Goal: Task Accomplishment & Management: Manage account settings

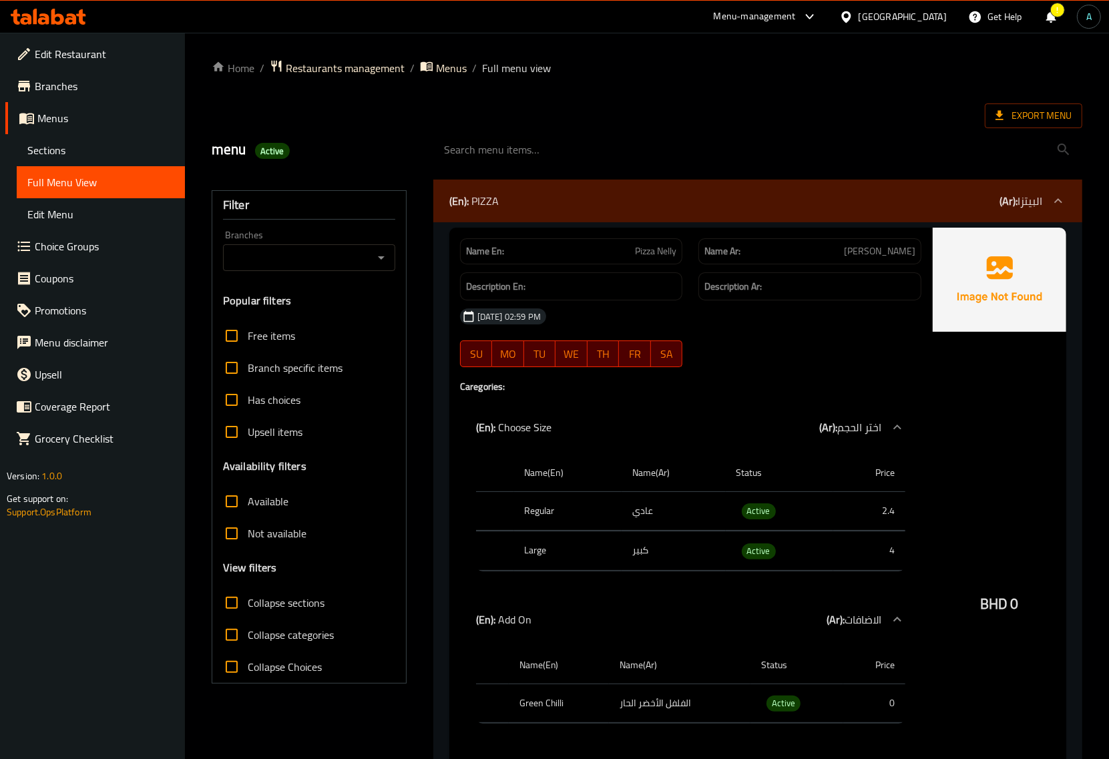
click at [70, 21] on icon at bounding box center [48, 17] width 75 height 16
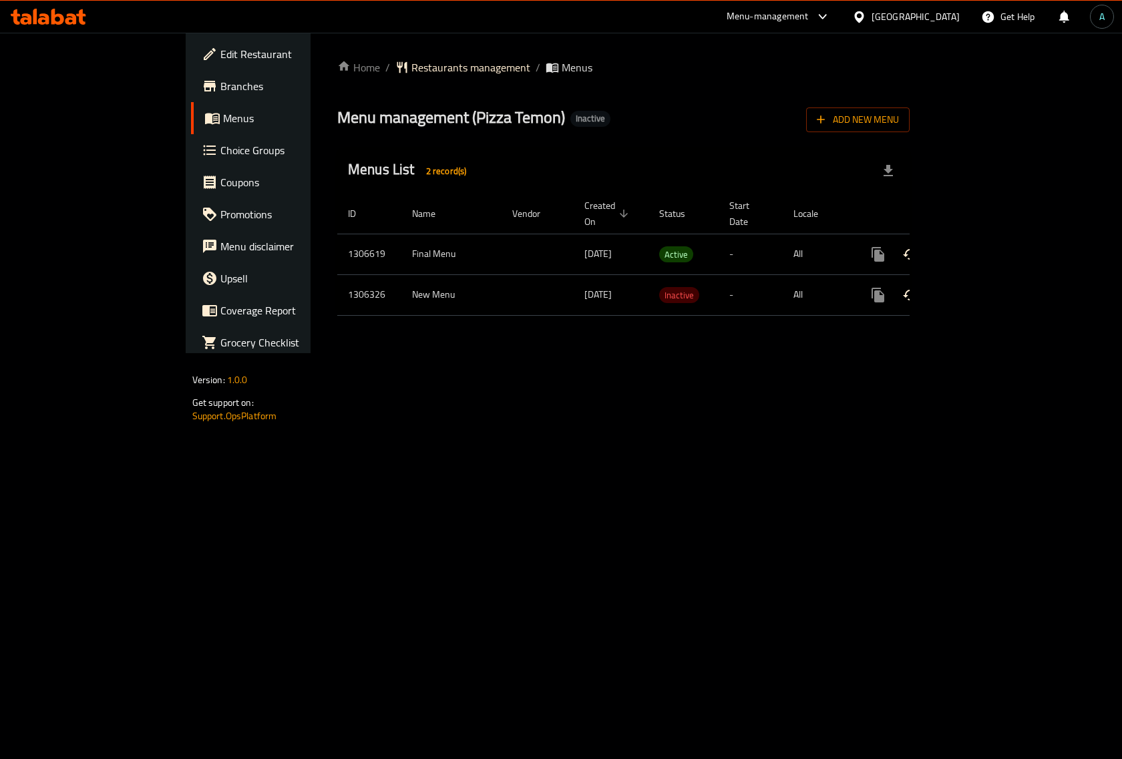
click at [990, 242] on link "enhanced table" at bounding box center [974, 254] width 32 height 32
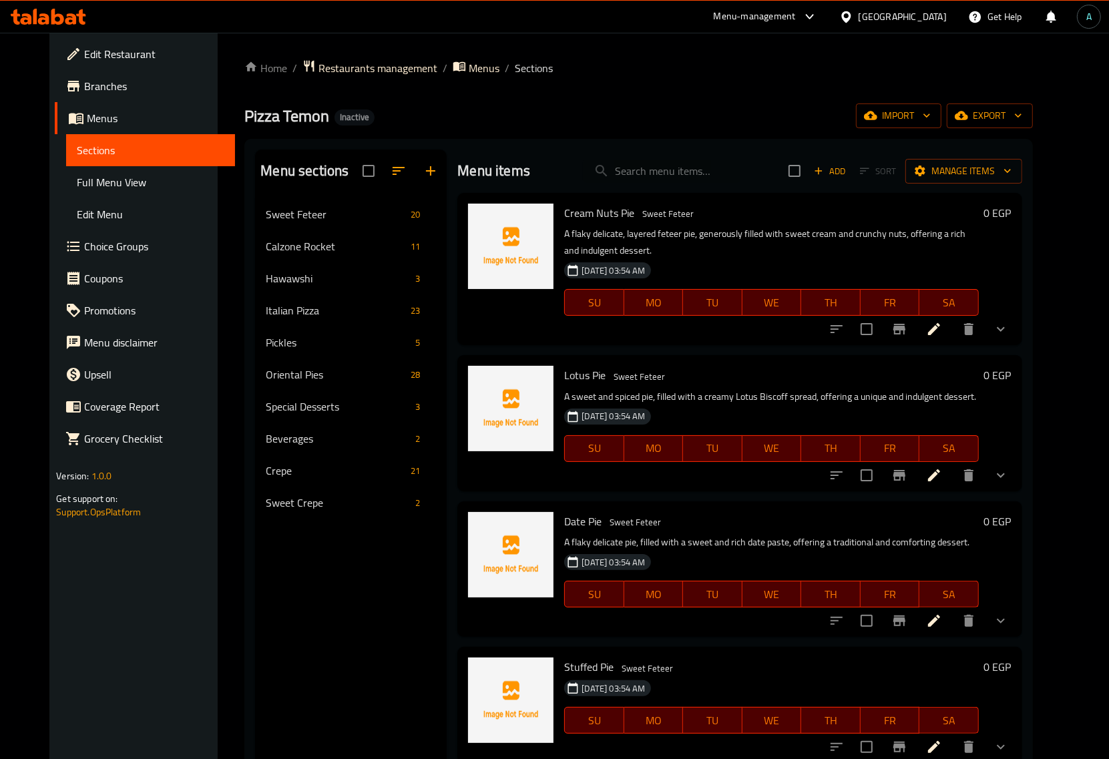
click at [100, 187] on span "Full Menu View" at bounding box center [150, 182] width 147 height 16
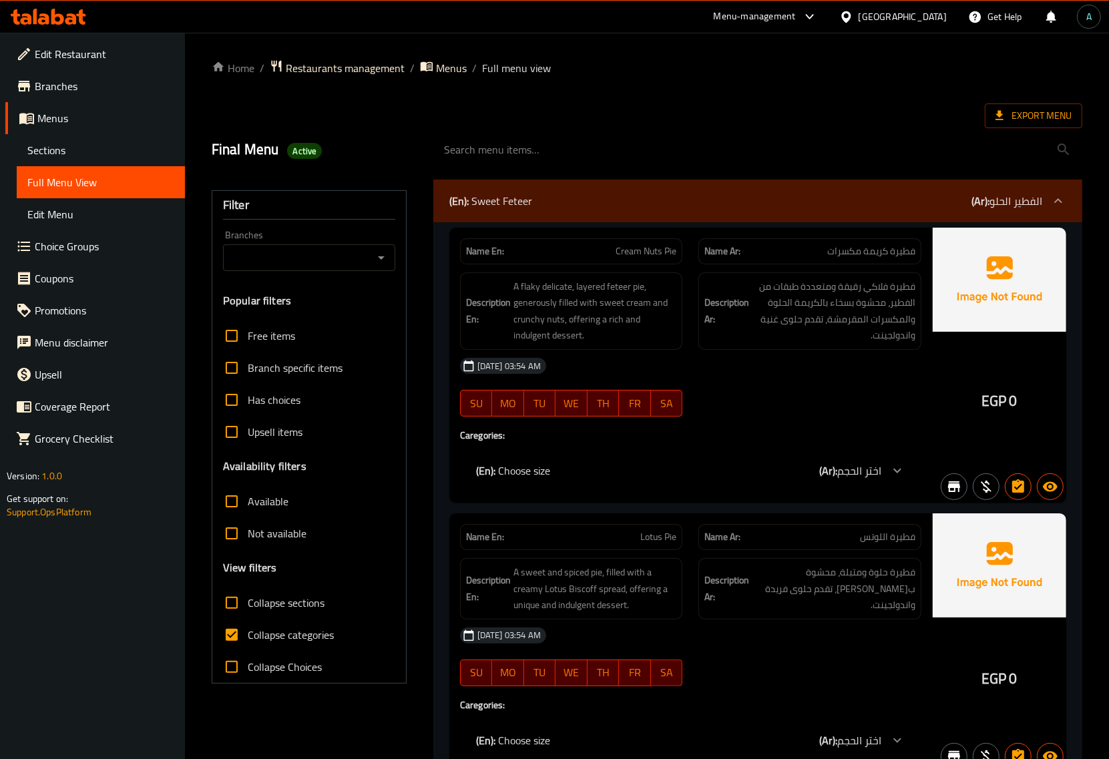
click at [312, 632] on span "Collapse categories" at bounding box center [291, 635] width 86 height 16
click at [248, 632] on input "Collapse categories" at bounding box center [232, 635] width 32 height 32
checkbox input "false"
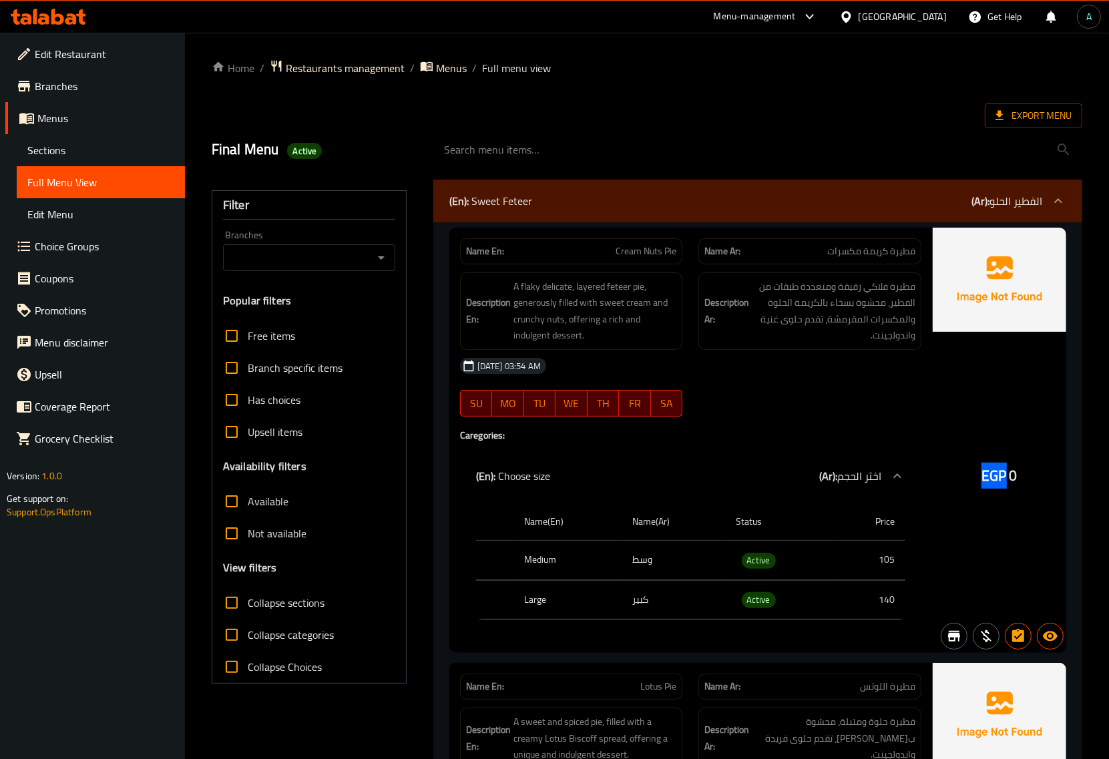
drag, startPoint x: 985, startPoint y: 481, endPoint x: 1009, endPoint y: 481, distance: 24.7
click at [1009, 481] on div "EGP 0" at bounding box center [999, 476] width 36 height 20
copy span "EGP"
click at [762, 561] on span "Active" at bounding box center [759, 560] width 34 height 15
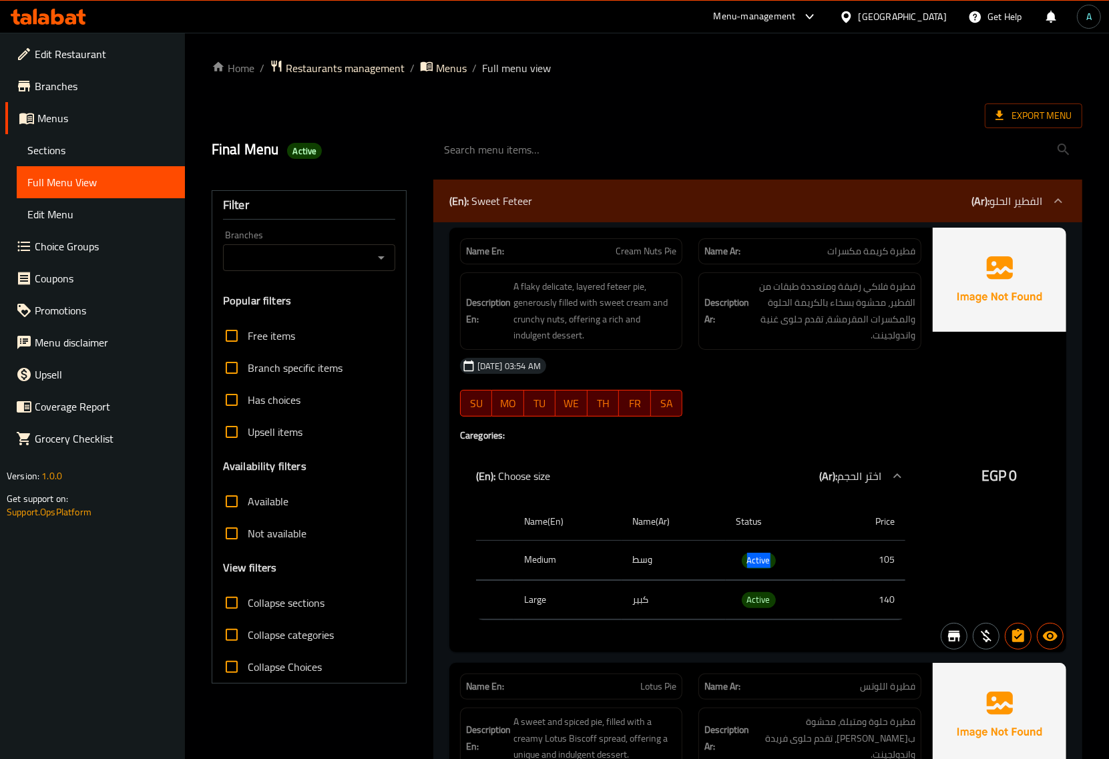
copy span "Active"
click at [1025, 118] on span "Export Menu" at bounding box center [1033, 115] width 76 height 17
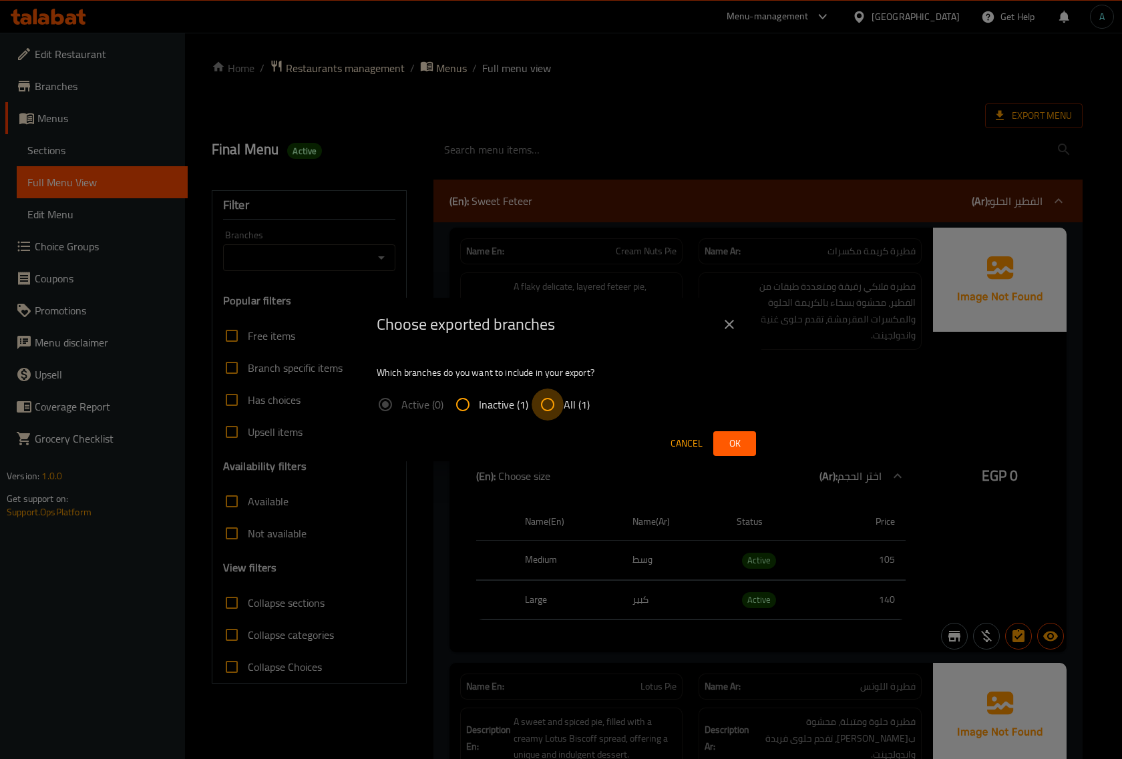
click at [546, 402] on input "All (1)" at bounding box center [547, 405] width 32 height 32
radio input "true"
click at [718, 438] on button "Ok" at bounding box center [734, 443] width 43 height 25
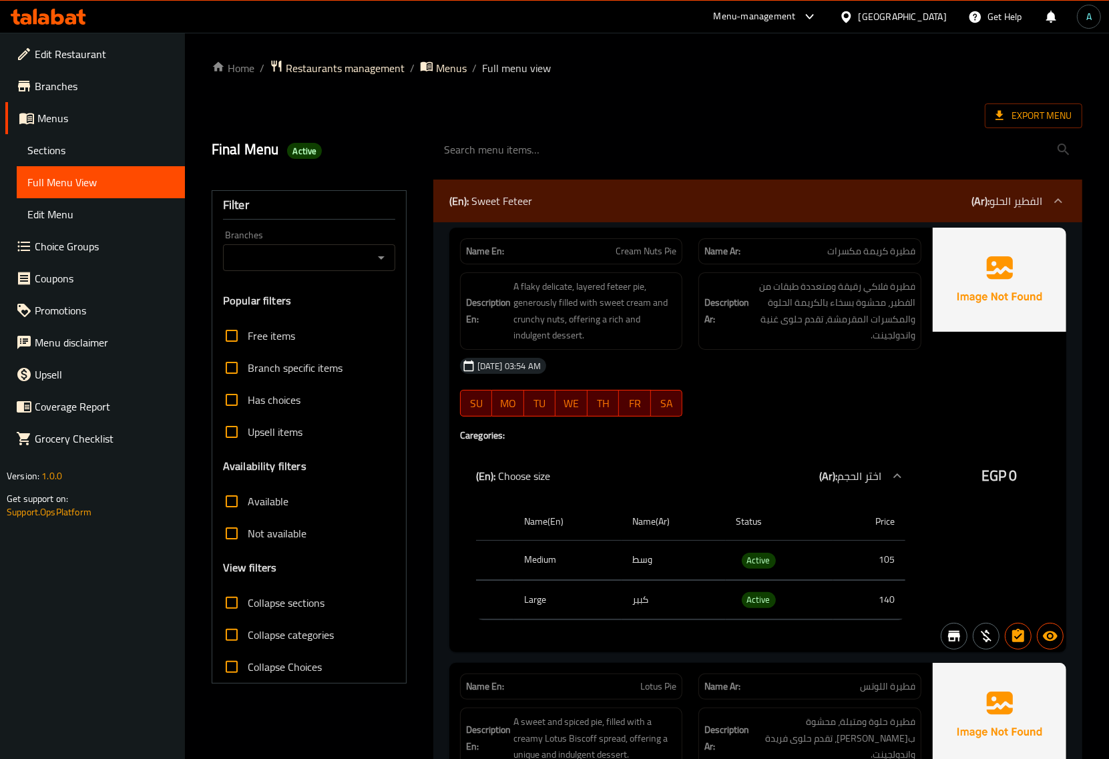
click at [67, 242] on span "Choice Groups" at bounding box center [105, 246] width 140 height 16
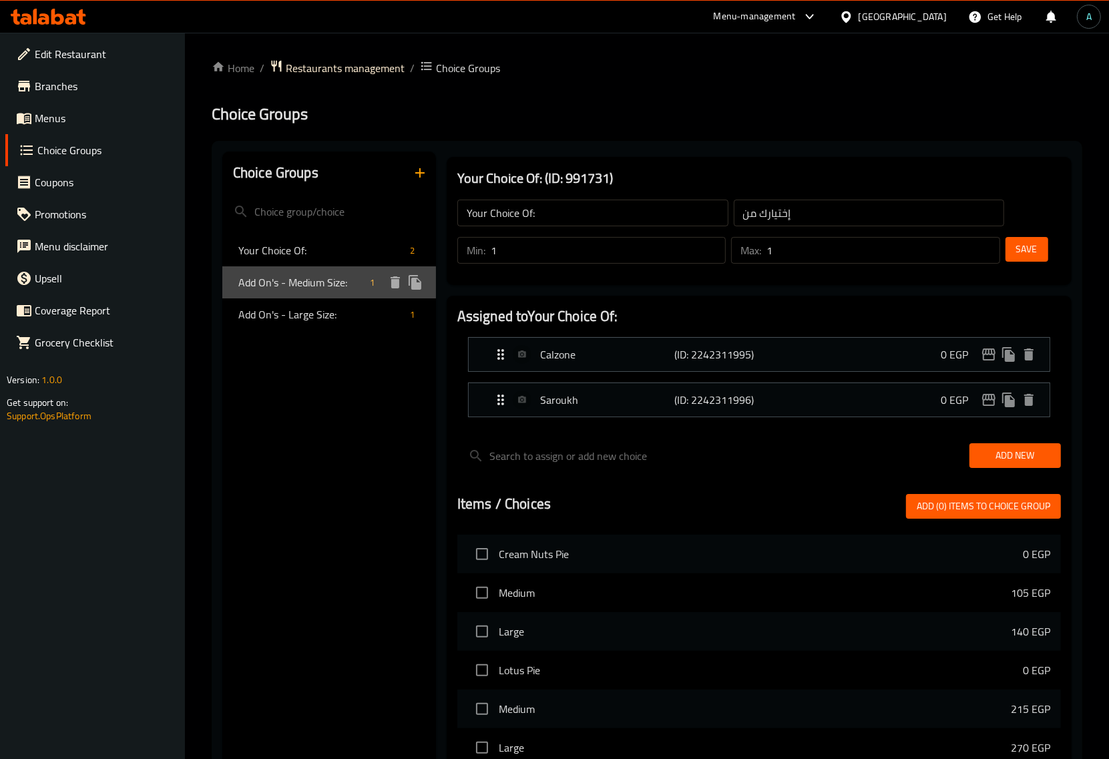
click at [308, 287] on span "Add On's - Medium Size:" at bounding box center [301, 282] width 126 height 16
type input "Add On's - Medium Size:"
type input "الإضافات - حجم وسط:"
type input "0"
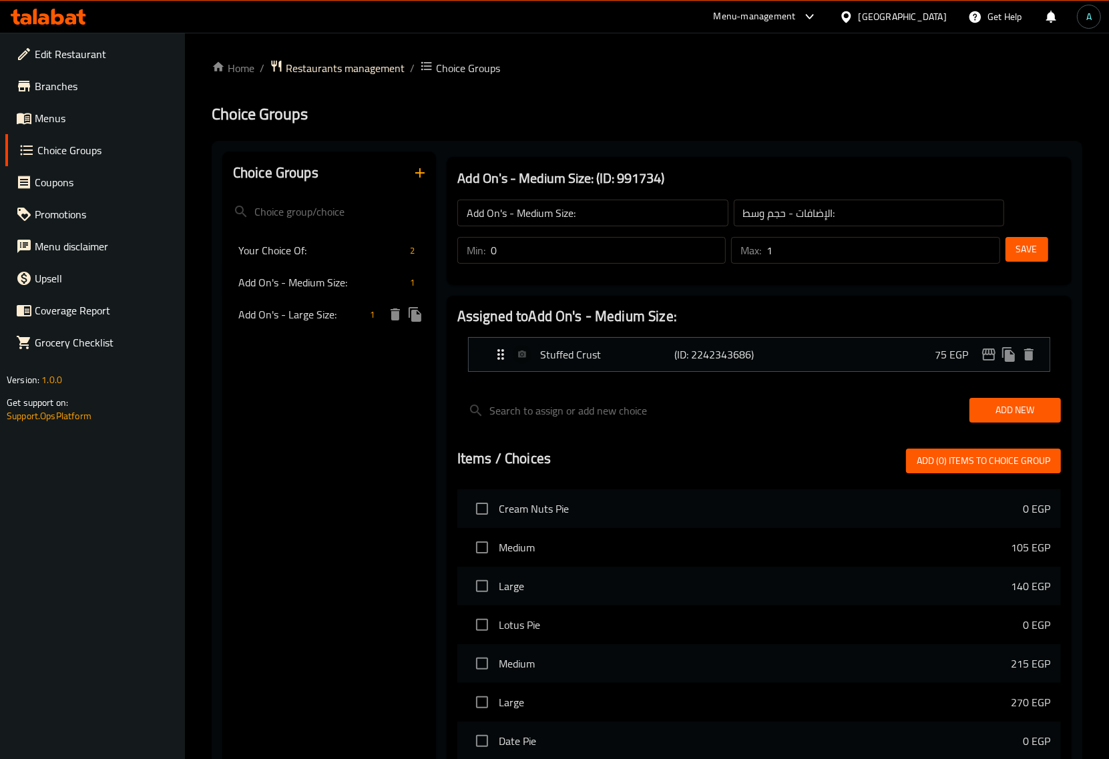
click at [319, 315] on span "Add On's - Large Size:" at bounding box center [301, 314] width 126 height 16
type input "Add On's - Large Size:"
type input "الإضافات - حجم كبير"
click at [324, 282] on span "Add On's - Medium Size:" at bounding box center [301, 282] width 126 height 16
type input "Add On's - Medium Size:"
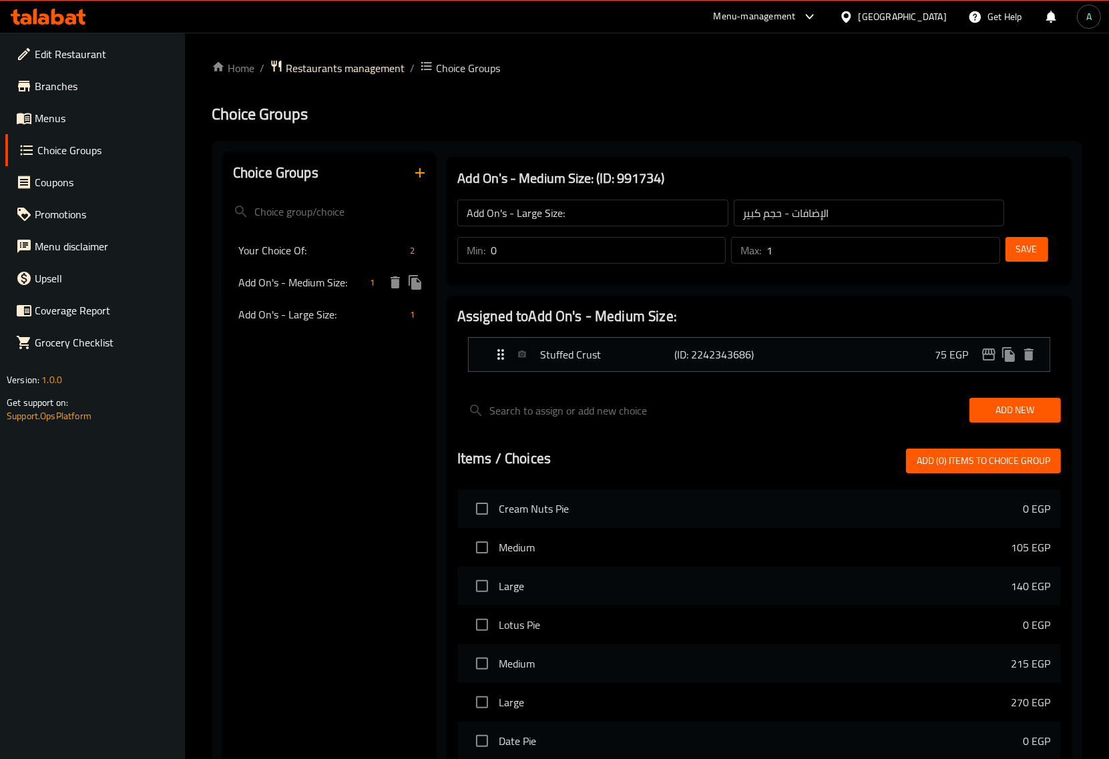
type input "الإضافات - حجم وسط:"
click at [295, 250] on span "Your Choice Of:" at bounding box center [301, 250] width 126 height 16
type input "Your Choice Of:"
type input "إختيارك من"
type input "1"
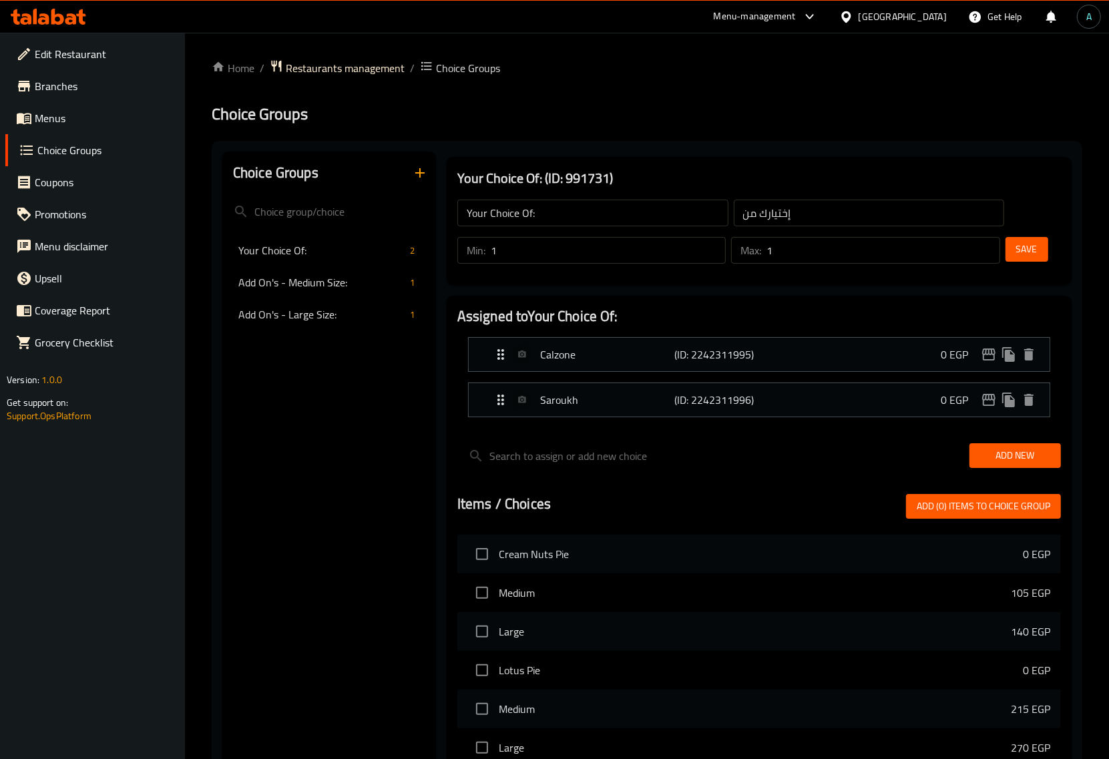
click at [55, 110] on span "Menus" at bounding box center [105, 118] width 140 height 16
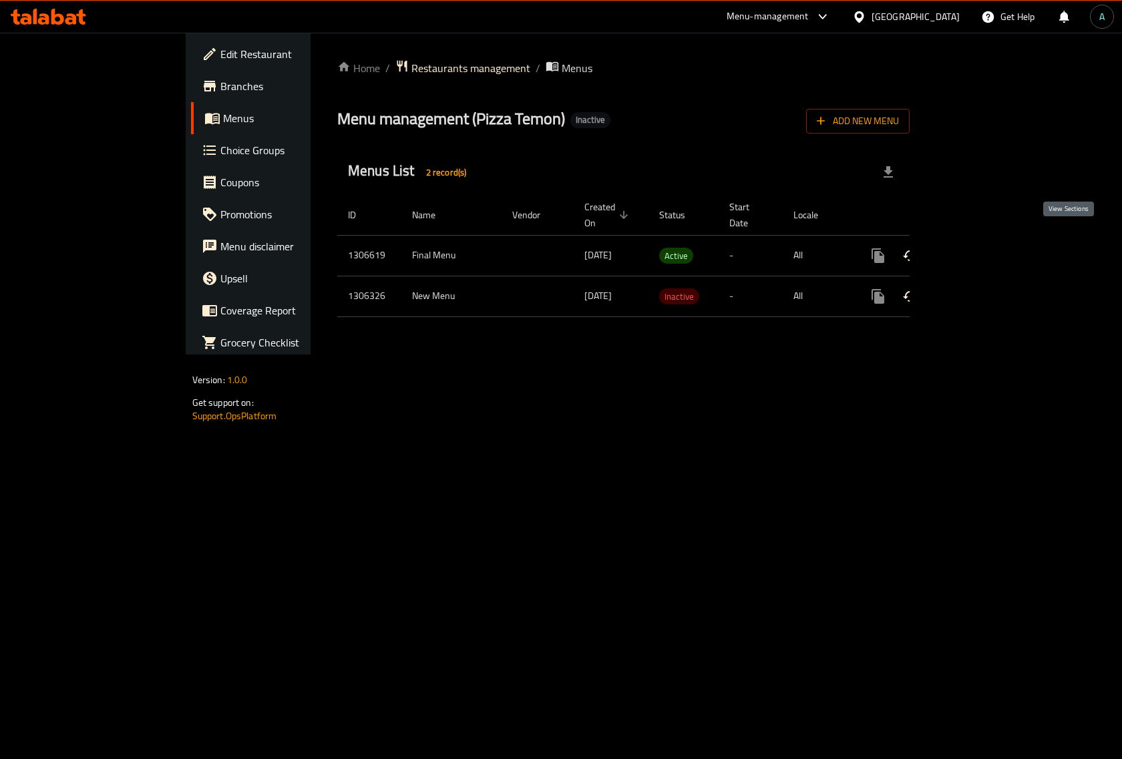
click at [982, 248] on icon "enhanced table" at bounding box center [974, 256] width 16 height 16
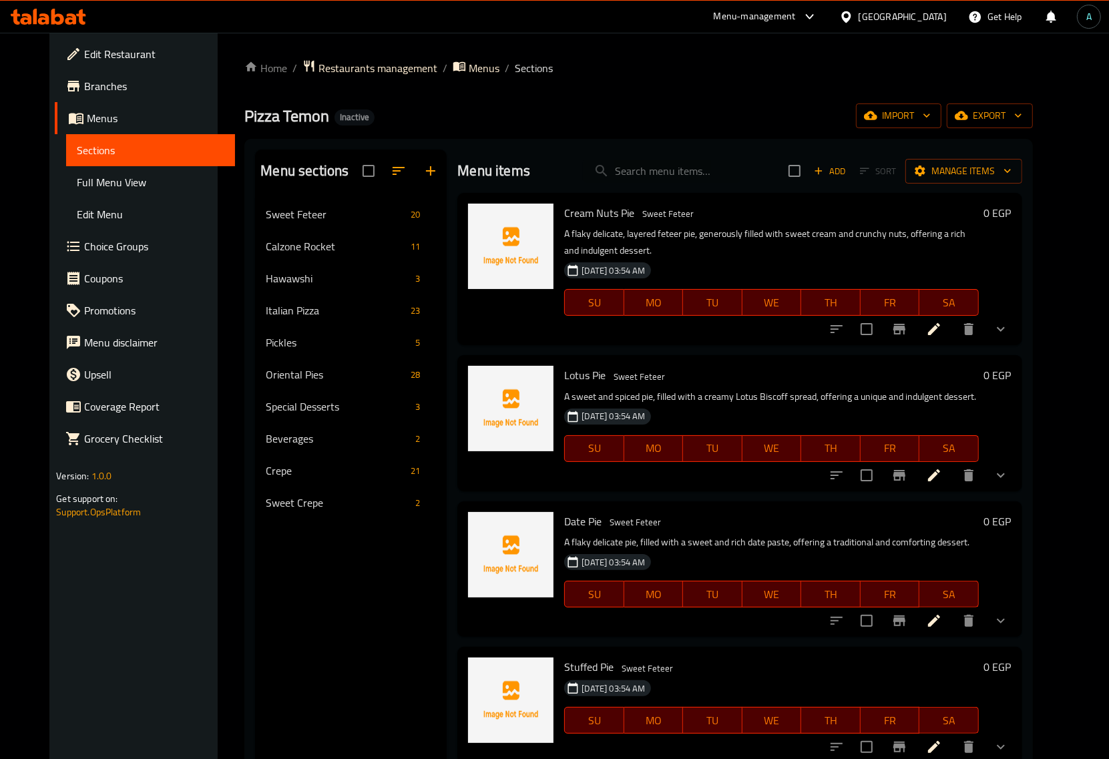
click at [94, 187] on span "Full Menu View" at bounding box center [150, 182] width 147 height 16
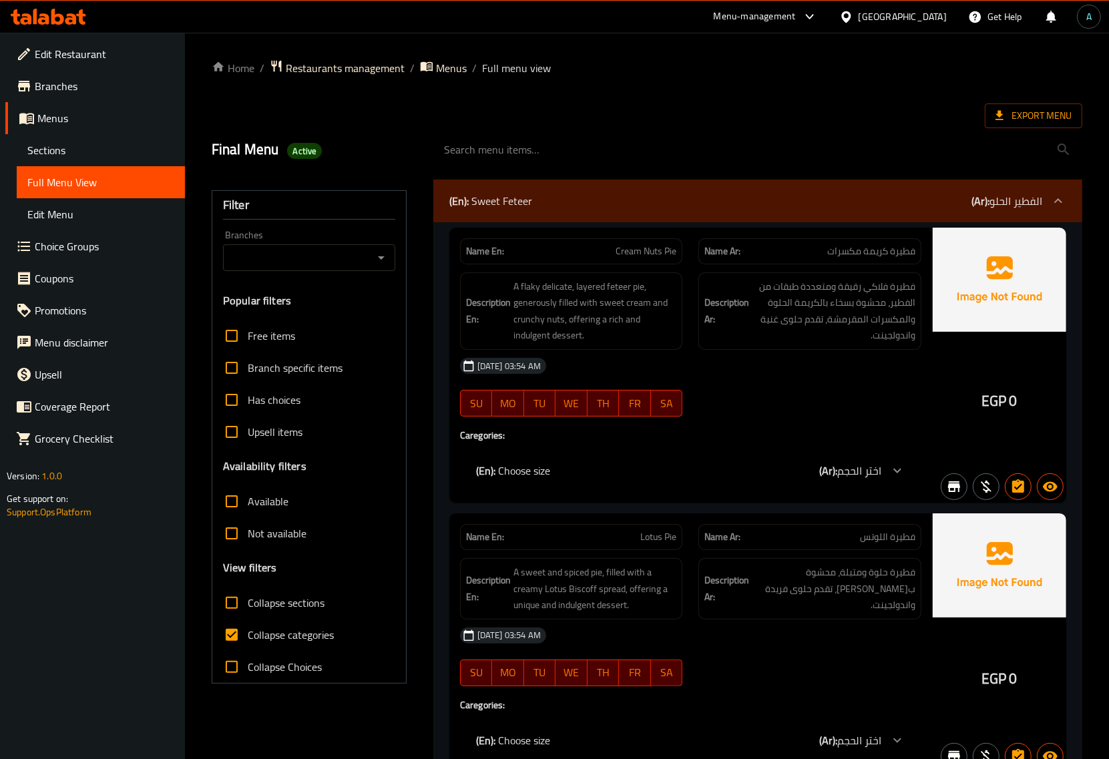
click at [280, 631] on span "Collapse categories" at bounding box center [291, 635] width 86 height 16
click at [248, 631] on input "Collapse categories" at bounding box center [232, 635] width 32 height 32
checkbox input "false"
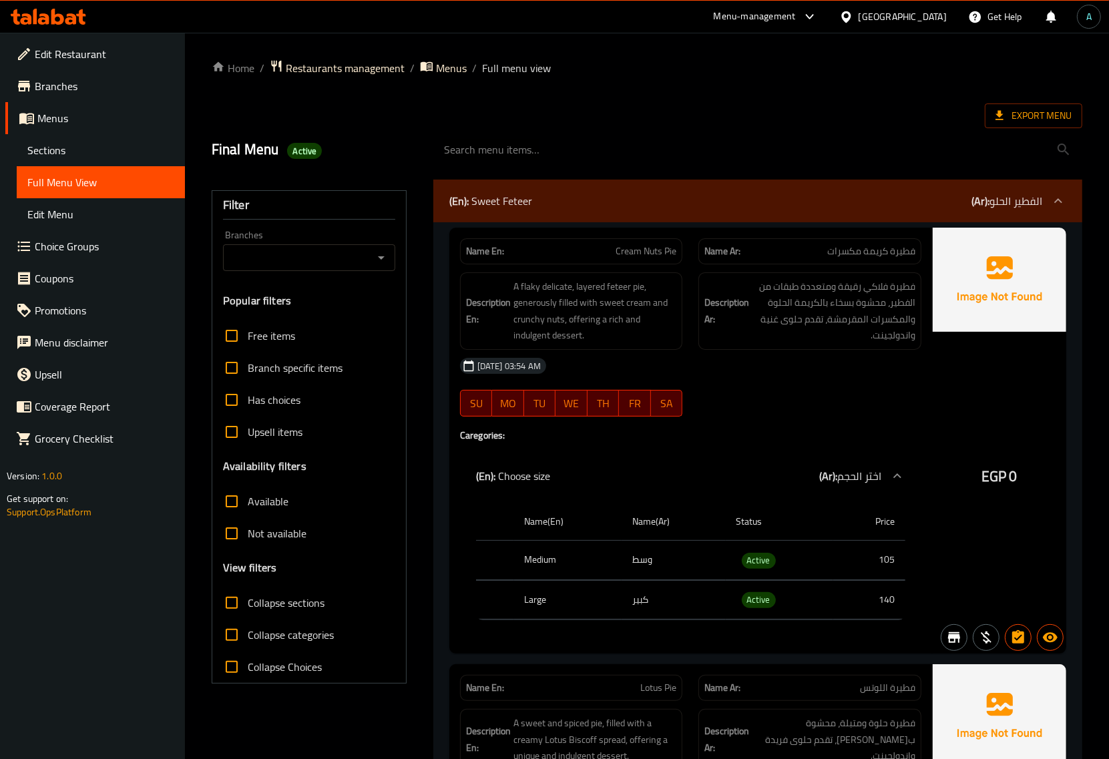
click at [555, 124] on div "Final Menu Active" at bounding box center [647, 149] width 887 height 59
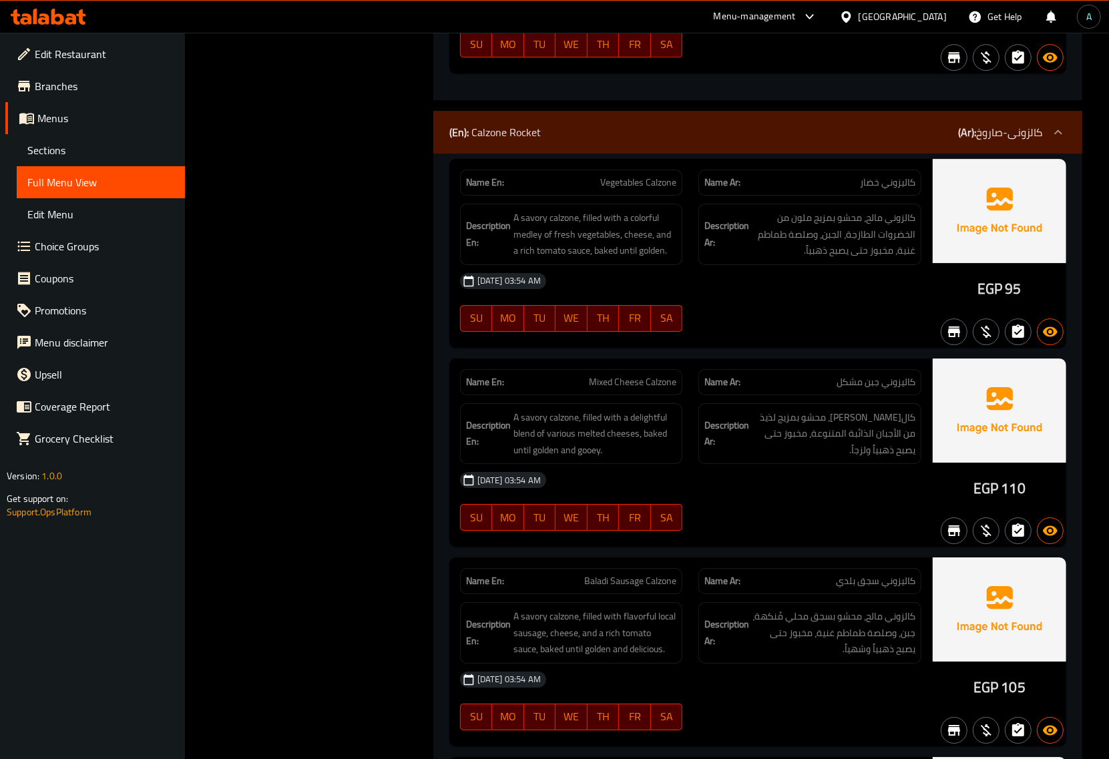
scroll to position [8178, 0]
